Goal: Browse casually: Explore the website without a specific task or goal

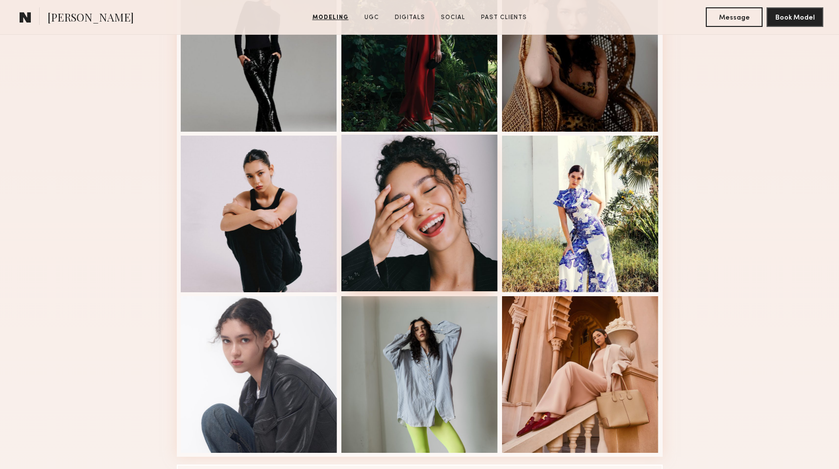
scroll to position [487, 0]
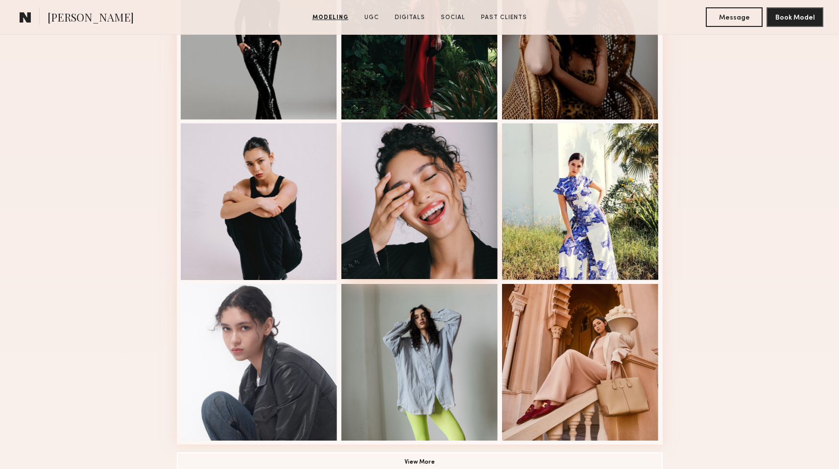
click at [407, 216] on div at bounding box center [419, 200] width 157 height 157
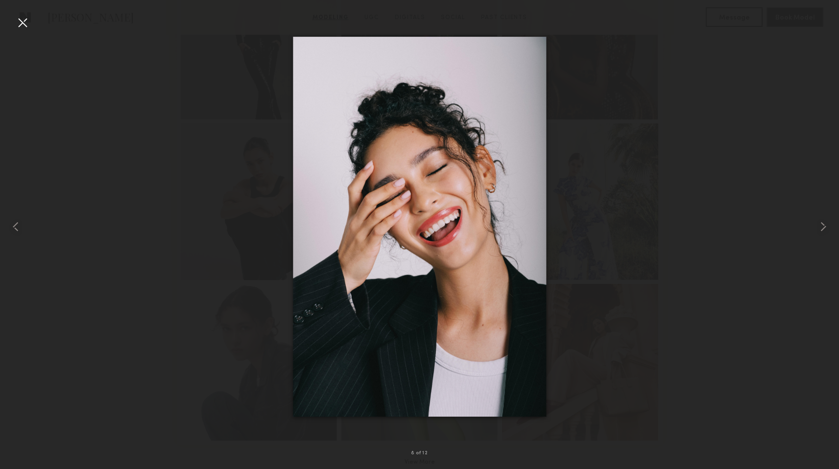
click at [656, 201] on div at bounding box center [419, 227] width 839 height 422
click at [783, 63] on div at bounding box center [419, 227] width 839 height 422
click at [19, 28] on div at bounding box center [23, 23] width 16 height 16
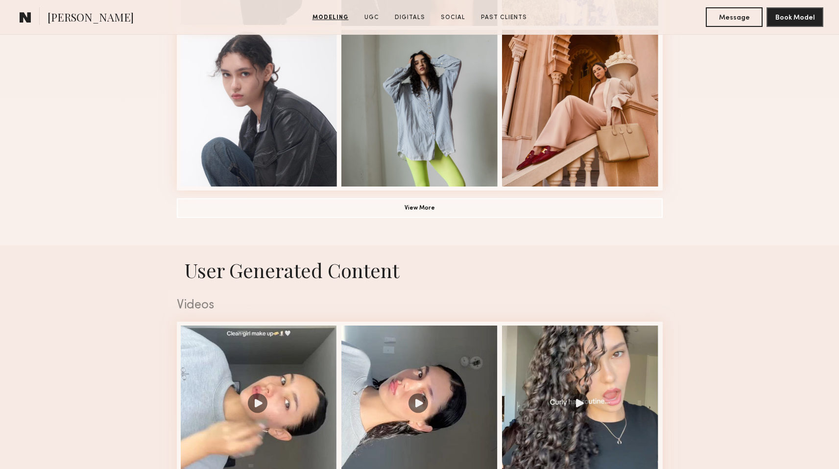
scroll to position [877, 0]
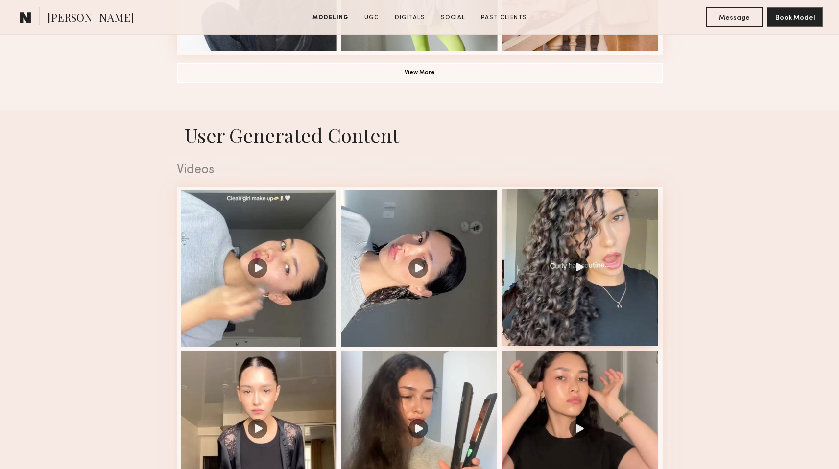
click at [583, 267] on div at bounding box center [580, 268] width 157 height 157
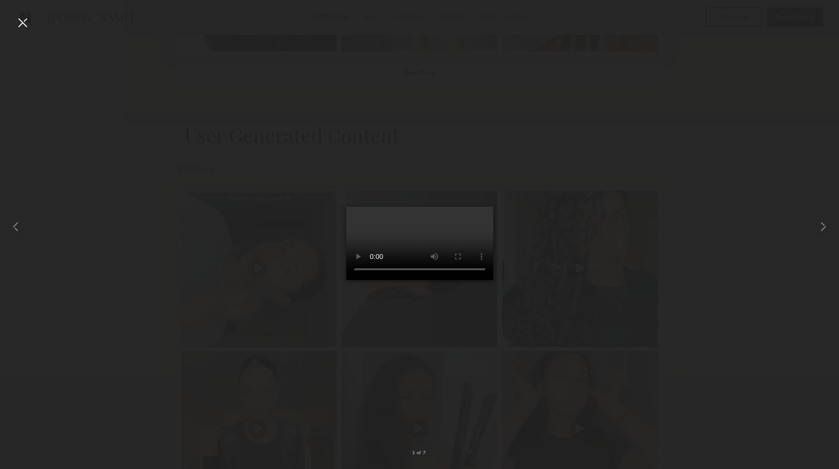
click at [18, 15] on div at bounding box center [23, 23] width 16 height 16
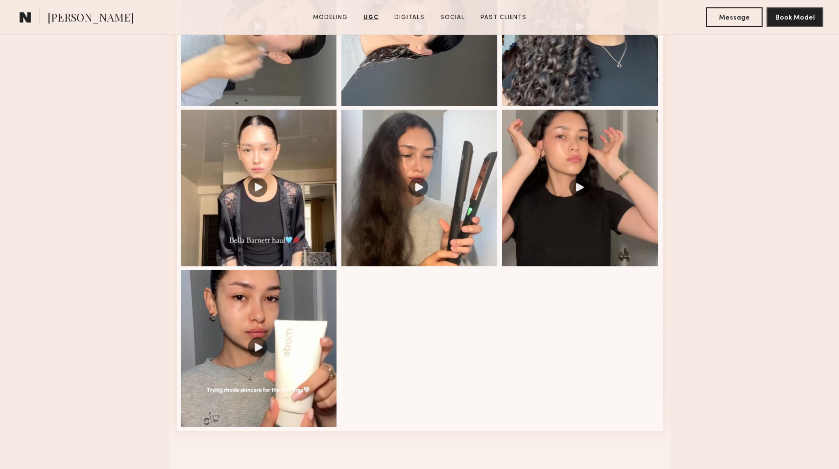
scroll to position [1137, 0]
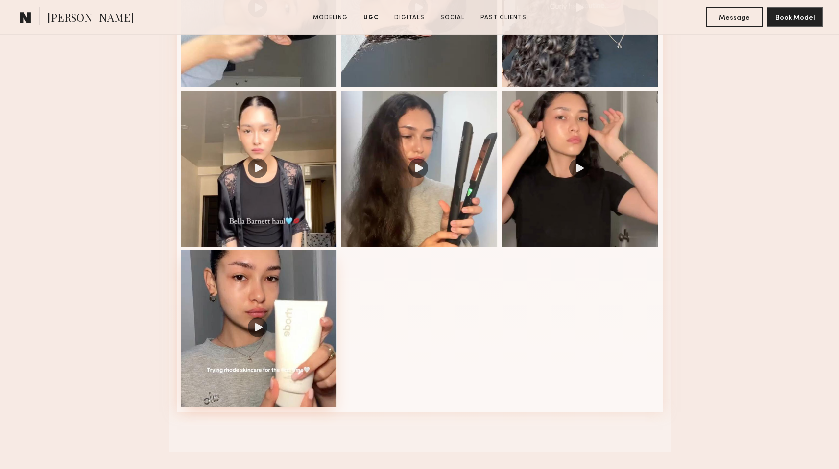
click at [259, 316] on div at bounding box center [259, 328] width 157 height 157
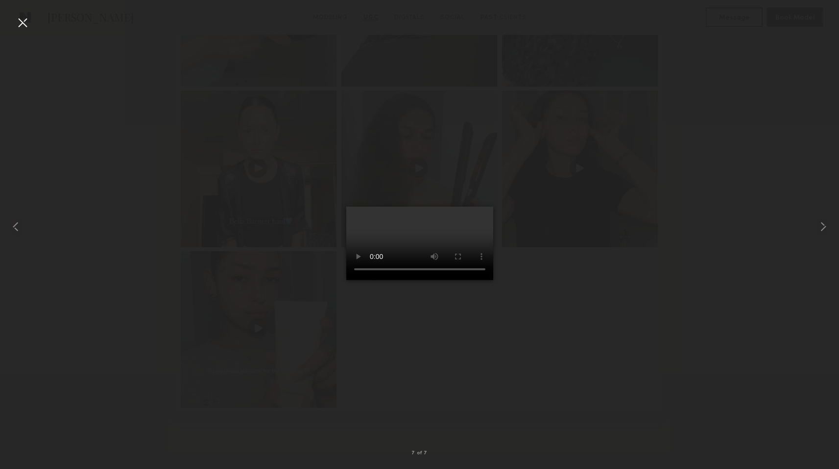
click at [20, 20] on div at bounding box center [23, 23] width 16 height 16
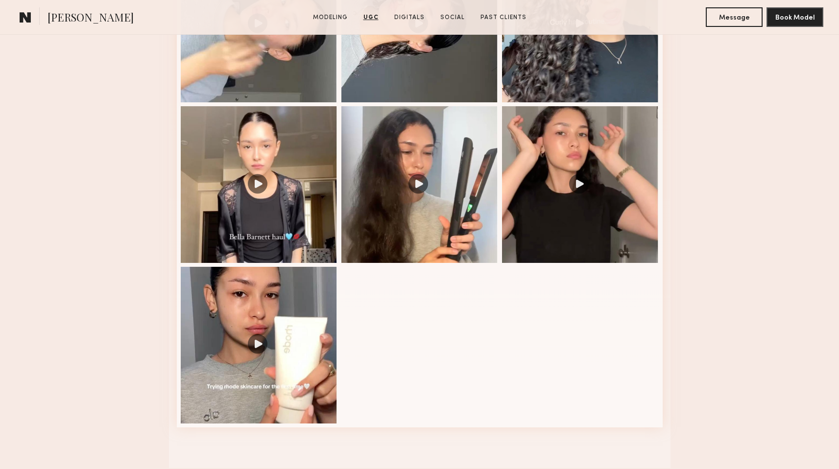
scroll to position [1140, 0]
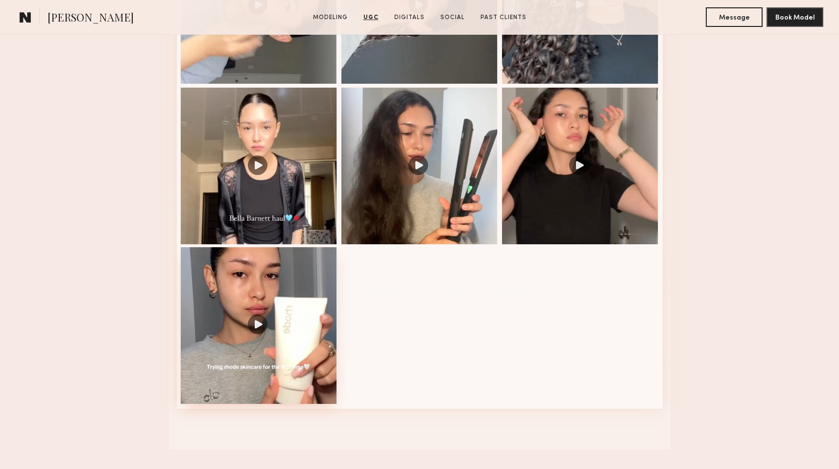
click at [230, 282] on div at bounding box center [259, 325] width 157 height 157
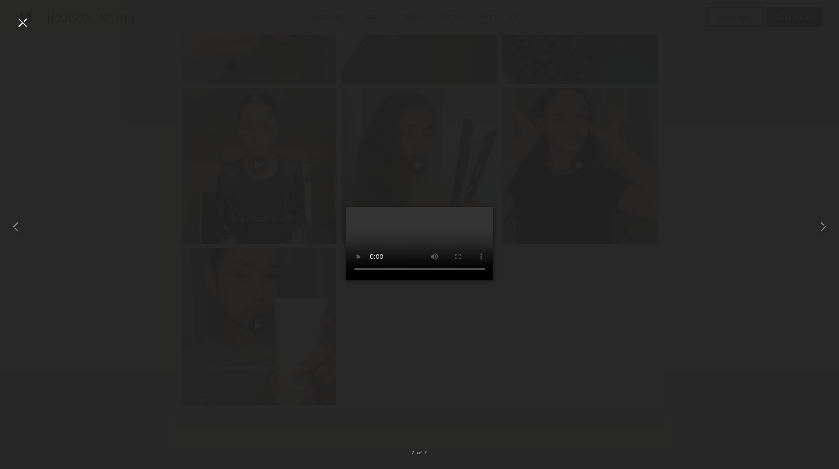
click at [216, 265] on div at bounding box center [419, 227] width 839 height 422
click at [16, 19] on div at bounding box center [23, 23] width 16 height 16
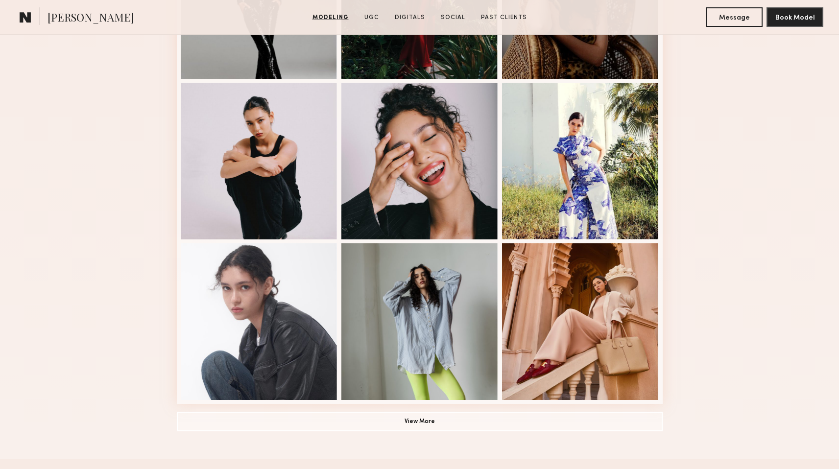
scroll to position [521, 0]
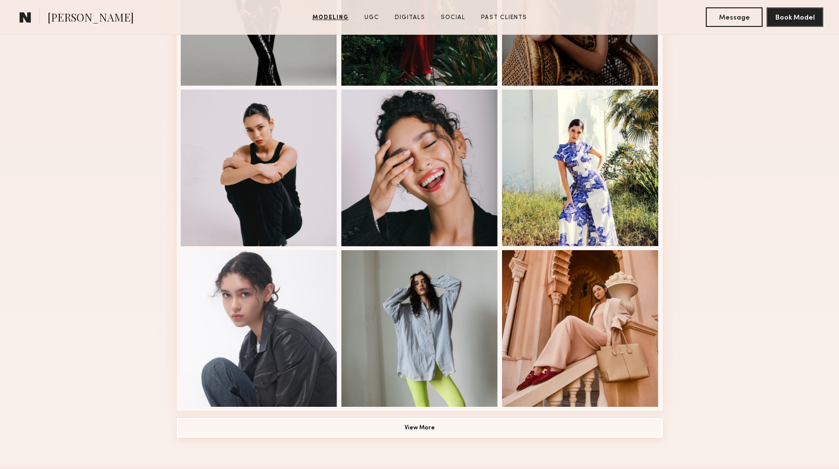
click at [363, 428] on button "View More" at bounding box center [420, 428] width 486 height 20
